Goal: Task Accomplishment & Management: Complete application form

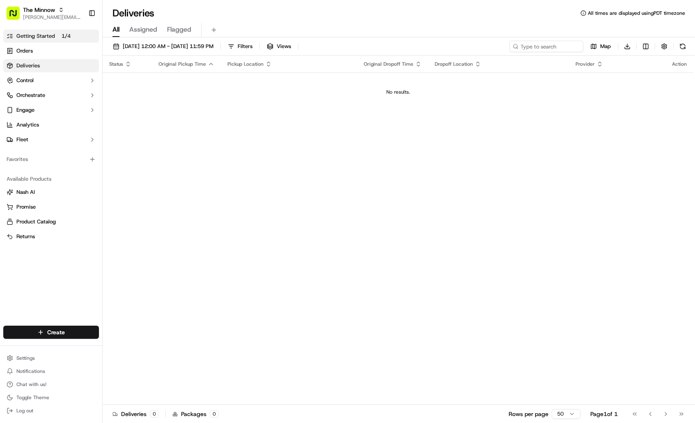
click at [50, 36] on span "Getting Started" at bounding box center [35, 35] width 39 height 7
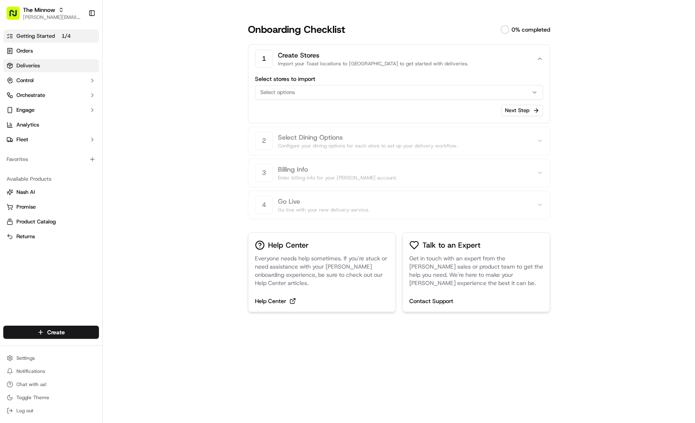
click at [39, 62] on span "Deliveries" at bounding box center [27, 65] width 23 height 7
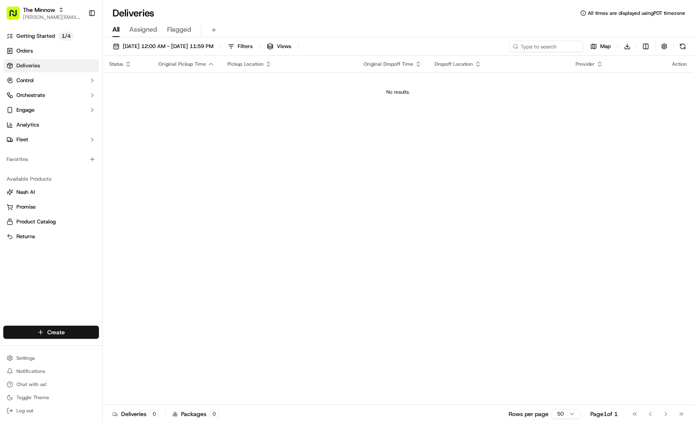
click at [70, 334] on html "The Minnow [PERSON_NAME][EMAIL_ADDRESS][DOMAIN_NAME] Toggle Sidebar Getting Sta…" at bounding box center [347, 211] width 695 height 423
click at [136, 348] on link "Delivery" at bounding box center [148, 347] width 91 height 15
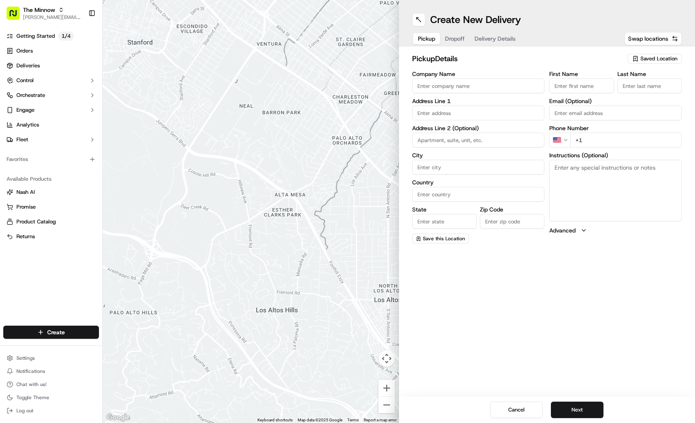
click at [488, 86] on input "Company Name" at bounding box center [478, 85] width 133 height 15
type input "Balong"
click at [594, 89] on input "First Name" at bounding box center [581, 85] width 64 height 15
type input "[PERSON_NAME]"
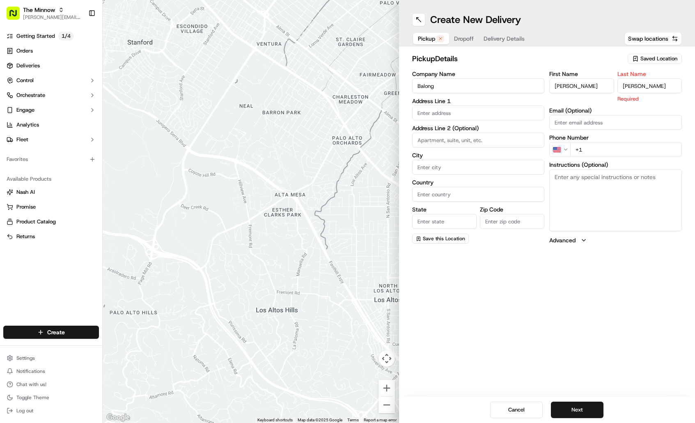
type input "[PERSON_NAME]"
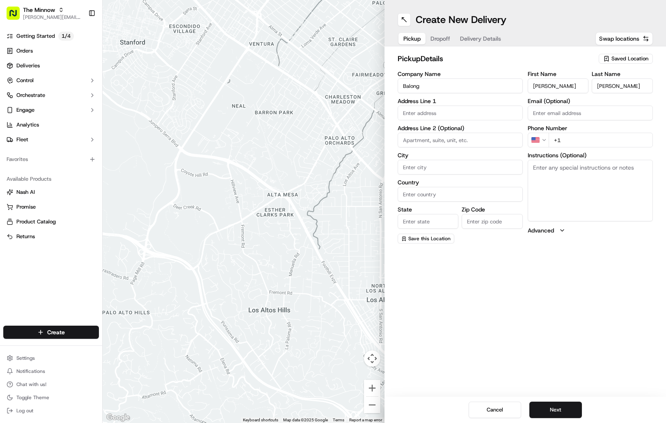
drag, startPoint x: 450, startPoint y: 102, endPoint x: 450, endPoint y: 107, distance: 5.3
click at [450, 103] on label "Address Line 1" at bounding box center [460, 101] width 125 height 6
click at [450, 113] on input "text" at bounding box center [460, 112] width 125 height 15
paste input "[STREET_ADDRESS]"
click at [461, 133] on div "[STREET_ADDRESS]" at bounding box center [460, 130] width 121 height 12
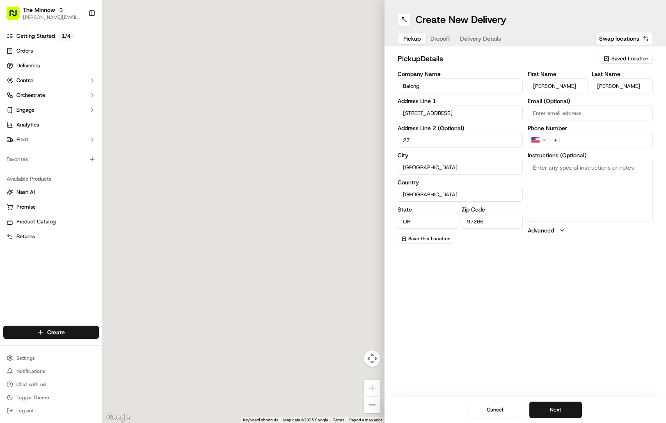
type input "[STREET_ADDRESS]"
type input "27"
type input "[GEOGRAPHIC_DATA]"
type input "OR"
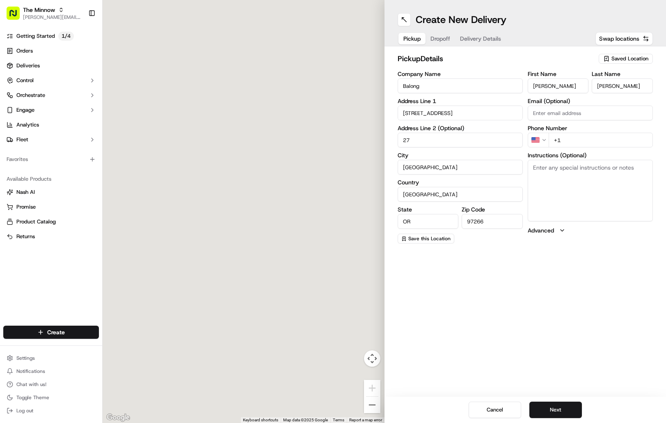
type input "97266"
type input "[STREET_ADDRESS]"
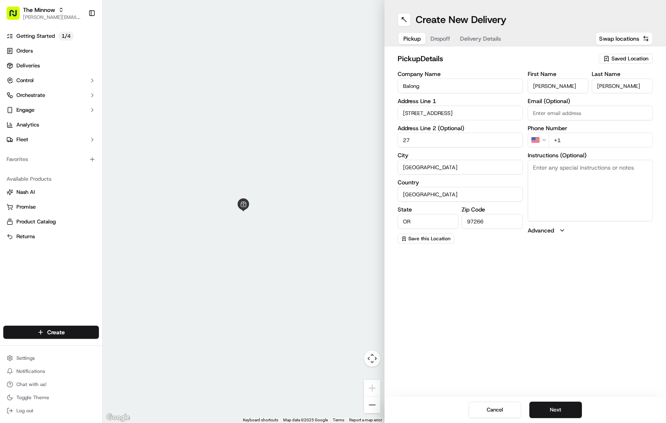
drag, startPoint x: 637, startPoint y: 253, endPoint x: 637, endPoint y: 249, distance: 4.5
click at [637, 253] on div "Create New Delivery Pickup Dropoff Delivery Details Swap locations pickup Detai…" at bounding box center [525, 211] width 282 height 423
click at [550, 104] on label "Email (Optional)" at bounding box center [590, 101] width 125 height 6
click at [550, 105] on input "Email (Optional)" at bounding box center [590, 112] width 125 height 15
click at [553, 109] on input "Email (Optional)" at bounding box center [590, 112] width 125 height 15
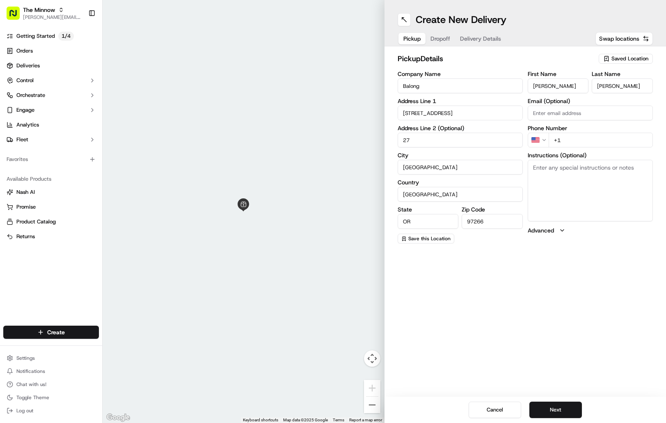
click at [578, 113] on input "Email (Optional)" at bounding box center [590, 112] width 125 height 15
click at [624, 267] on div "Create New Delivery Pickup Dropoff Delivery Details Swap locations pickup Detai…" at bounding box center [525, 211] width 282 height 423
click at [586, 139] on input "+1" at bounding box center [600, 140] width 104 height 15
click at [558, 172] on textarea "Instructions (Optional)" at bounding box center [590, 191] width 125 height 62
click at [603, 176] on textarea "Inside [GEOGRAPHIC_DATA], Park near the second entrance on the south side." at bounding box center [590, 191] width 125 height 62
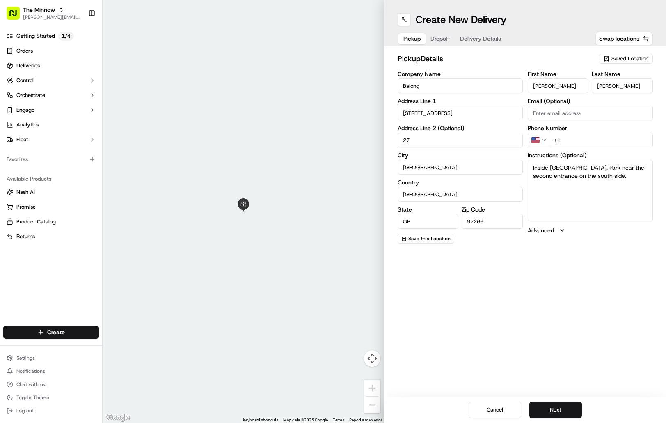
click at [548, 181] on textarea "Inside [GEOGRAPHIC_DATA], Park near the second entrance on the south side." at bounding box center [590, 191] width 125 height 62
click at [557, 166] on textarea "Inside [GEOGRAPHIC_DATA], Park near the second entrance on the south side." at bounding box center [590, 191] width 125 height 62
click at [636, 169] on textarea "Inside [GEOGRAPHIC_DATA], Park near the second entrance on the south side." at bounding box center [590, 191] width 125 height 62
click at [642, 179] on textarea "Inside [GEOGRAPHIC_DATA], Park near the second entrance on the south side." at bounding box center [590, 191] width 125 height 62
drag, startPoint x: 627, startPoint y: 190, endPoint x: 617, endPoint y: 169, distance: 23.5
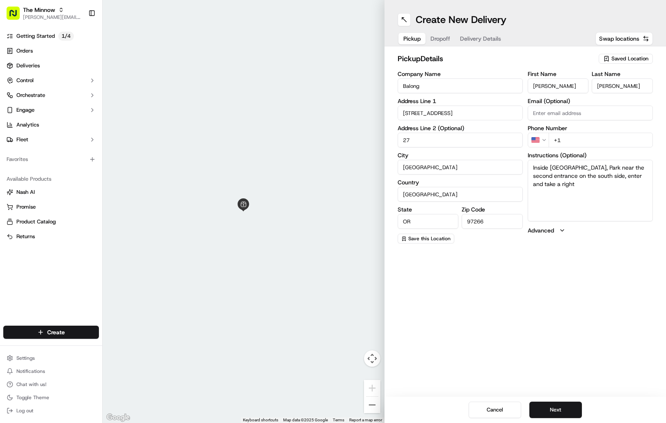
click at [617, 169] on textarea "Inside [GEOGRAPHIC_DATA], Park near the second entrance on the south side, ente…" at bounding box center [590, 191] width 125 height 62
click at [644, 187] on textarea "Inside [GEOGRAPHIC_DATA]. Go through second entrance on south side, and take yo…" at bounding box center [590, 191] width 125 height 62
type textarea "Inside [GEOGRAPHIC_DATA]. Go through second entrance on south side, and take yo…"
drag, startPoint x: 618, startPoint y: 269, endPoint x: 614, endPoint y: 267, distance: 4.8
click at [615, 268] on div "Create New Delivery Pickup Dropoff Delivery Details Swap locations pickup Detai…" at bounding box center [525, 211] width 282 height 423
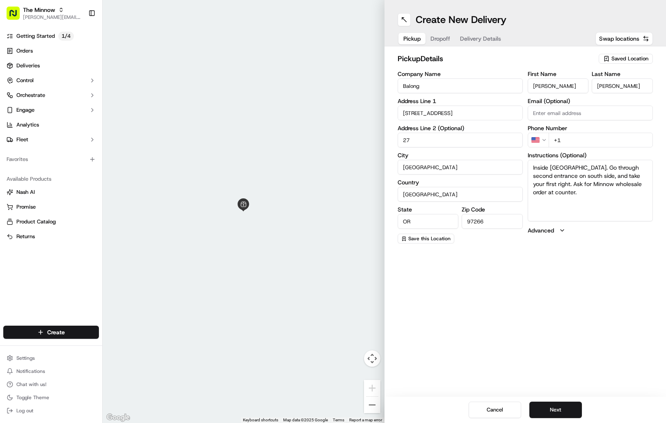
click at [586, 140] on input "+1" at bounding box center [600, 140] width 104 height 15
type input "[PHONE_NUMBER]"
click at [619, 251] on div "Create New Delivery Pickup Dropoff Delivery Details Swap locations pickup Detai…" at bounding box center [525, 211] width 282 height 423
click at [447, 237] on span "Save this Location" at bounding box center [429, 238] width 42 height 7
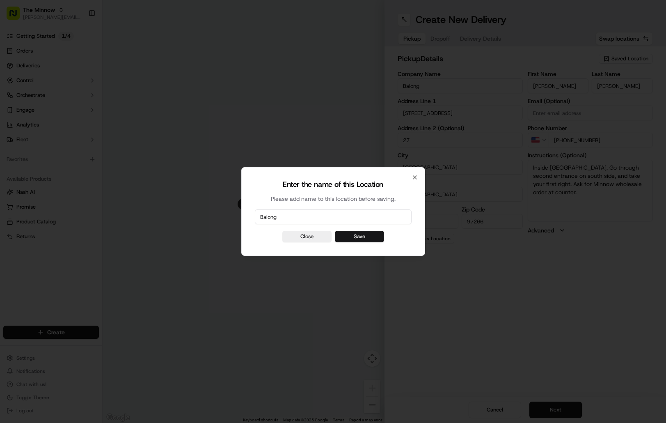
click at [350, 240] on button "Save" at bounding box center [359, 236] width 49 height 11
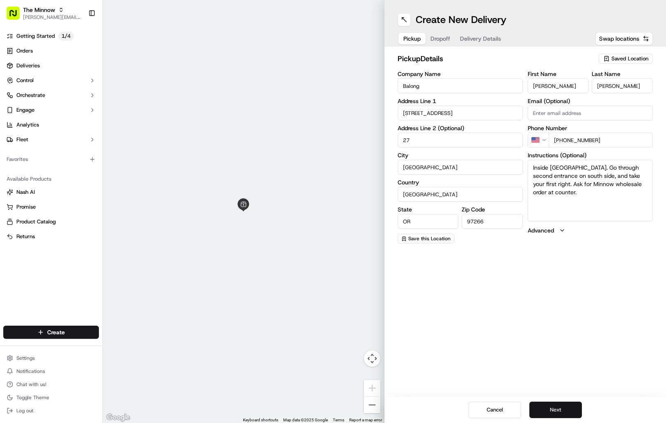
click at [566, 408] on button "Next" at bounding box center [555, 409] width 53 height 16
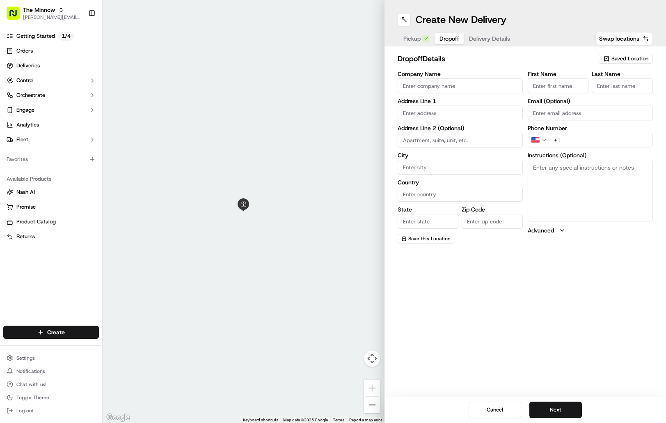
click at [414, 42] on span "Pickup" at bounding box center [411, 38] width 17 height 8
click at [438, 33] on button "Dropoff" at bounding box center [449, 38] width 30 height 11
click at [631, 59] on span "Saved Location" at bounding box center [629, 58] width 37 height 7
click at [621, 95] on div "The Minnow PDX" at bounding box center [606, 89] width 117 height 12
type input "The Minnow PDX"
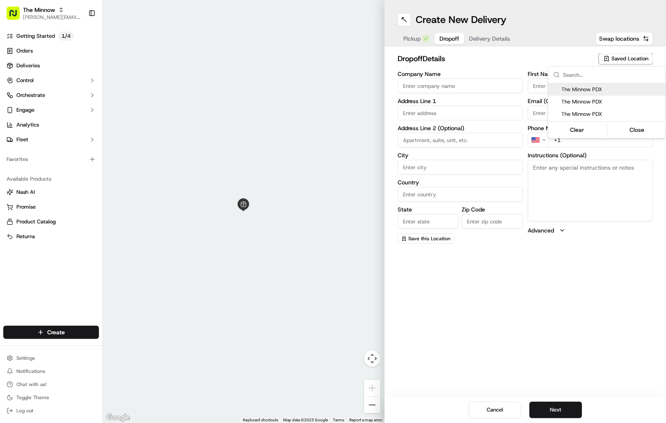
type input "[STREET_ADDRESS]"
type input "[GEOGRAPHIC_DATA]"
type input "US"
type input "OR"
type input "97210"
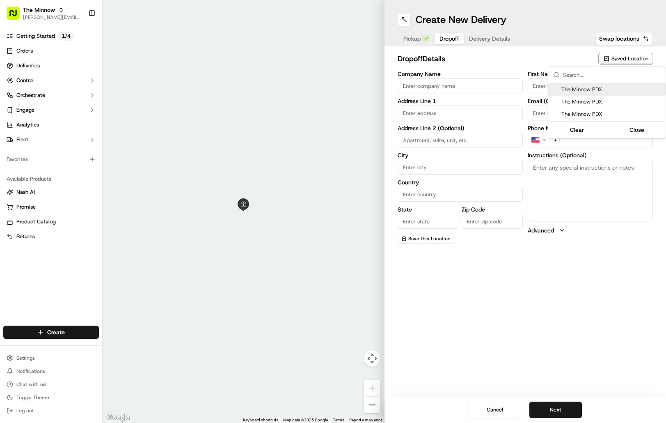
type input "[PERSON_NAME]"
type input "Yondorf"
type input "[PERSON_NAME][EMAIL_ADDRESS][DOMAIN_NAME]"
type input "[PHONE_NUMBER]"
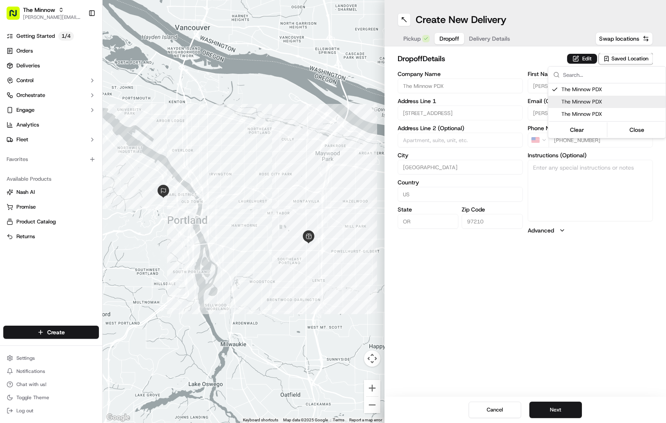
click at [608, 99] on span "The Minnow PDX" at bounding box center [611, 101] width 101 height 7
click at [609, 114] on span "The Minnow PDX" at bounding box center [611, 113] width 101 height 7
click at [596, 91] on span "The Minnow PDX" at bounding box center [611, 89] width 101 height 7
type input "+1"
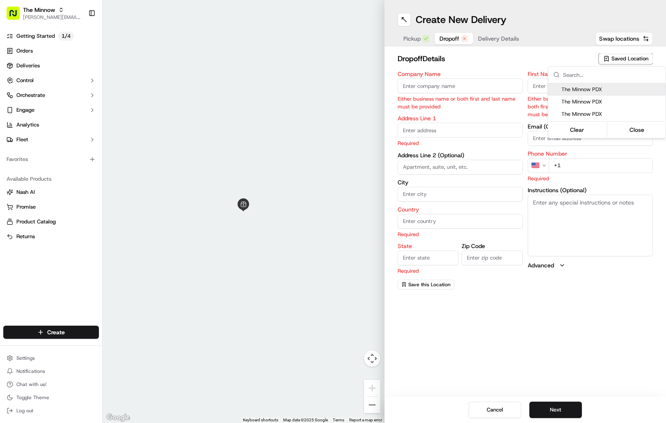
click at [625, 93] on span "The Minnow PDX" at bounding box center [611, 89] width 101 height 7
type input "The Minnow PDX"
type input "[STREET_ADDRESS]"
type input "[GEOGRAPHIC_DATA]"
type input "US"
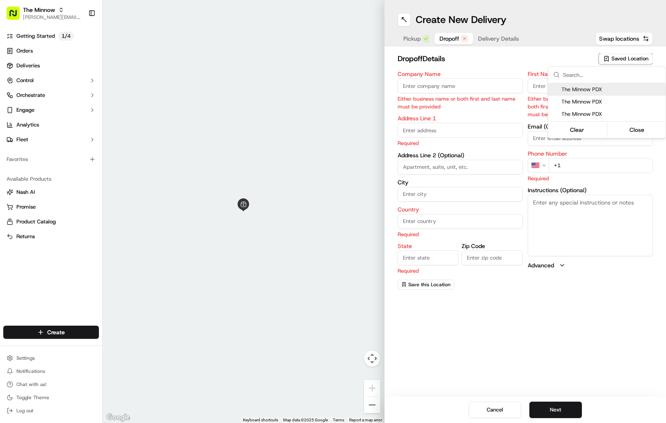
type input "OR"
type input "97210"
type input "[PERSON_NAME]"
type input "Yondorf"
type input "[PERSON_NAME][EMAIL_ADDRESS][DOMAIN_NAME]"
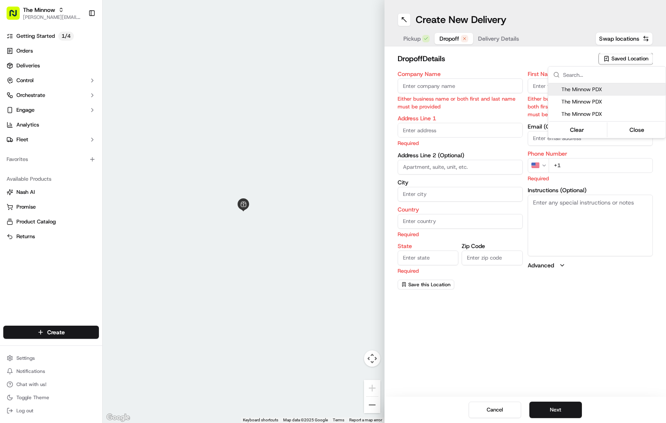
type input "[PHONE_NUMBER]"
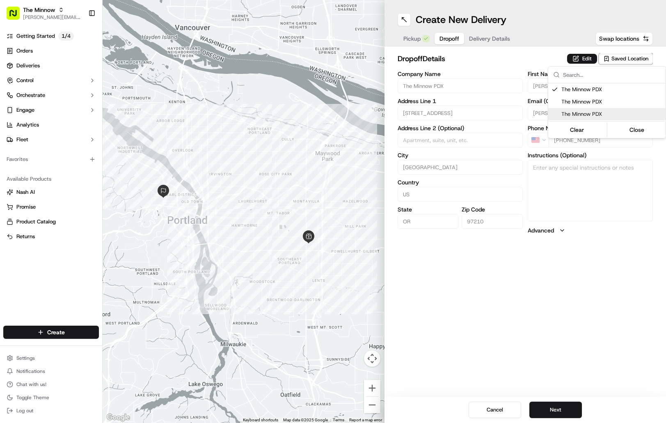
drag, startPoint x: 620, startPoint y: 270, endPoint x: 624, endPoint y: 270, distance: 4.5
click at [621, 270] on html "The Minnow [PERSON_NAME][EMAIL_ADDRESS][DOMAIN_NAME] Toggle Sidebar Getting Sta…" at bounding box center [333, 211] width 666 height 423
click at [450, 37] on button "Dropoff" at bounding box center [449, 38] width 30 height 11
click at [572, 412] on button "Next" at bounding box center [555, 409] width 53 height 16
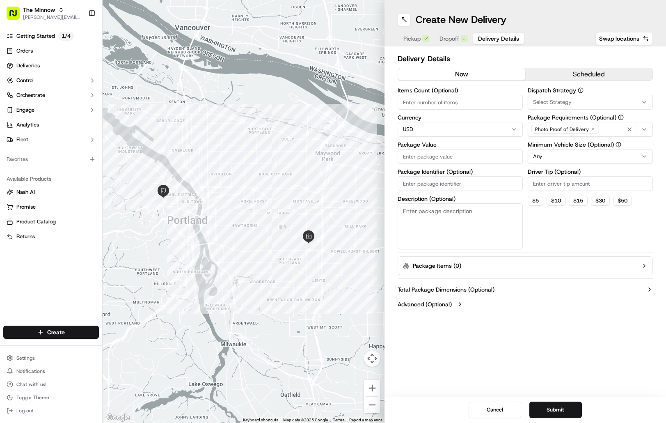
click at [445, 218] on textarea "Description (Optional)" at bounding box center [460, 226] width 125 height 46
type textarea "baked goods"
click at [543, 187] on input "Driver Tip (Optional)" at bounding box center [590, 183] width 125 height 15
type input "3"
click at [457, 158] on input "Package Value" at bounding box center [460, 156] width 125 height 15
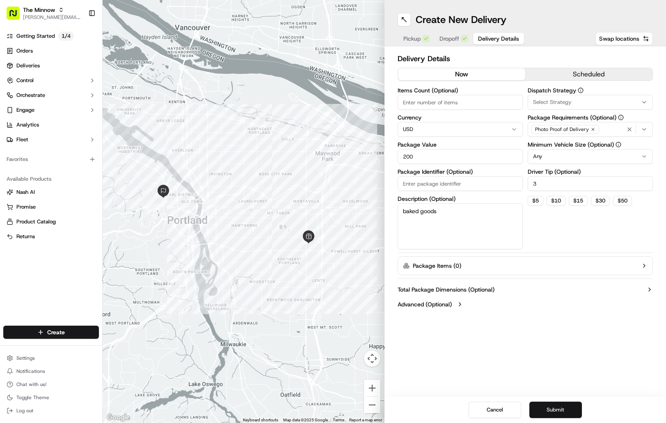
type input "200"
click at [565, 411] on button "Submit" at bounding box center [555, 409] width 53 height 16
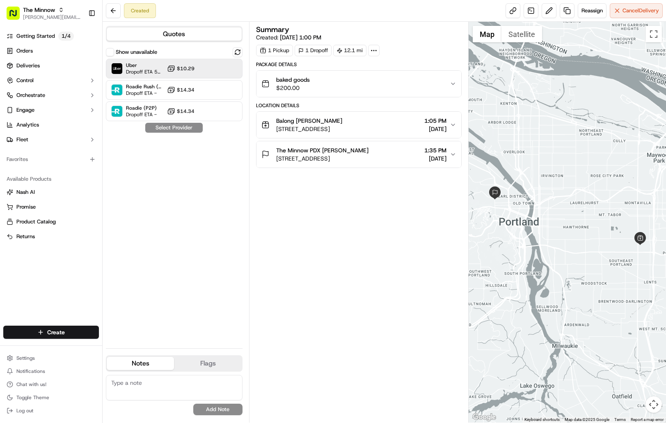
click at [176, 68] on button "$10.29" at bounding box center [180, 68] width 27 height 8
click at [179, 128] on button "Assign Provider" at bounding box center [174, 128] width 58 height 10
